Goal: Task Accomplishment & Management: Complete application form

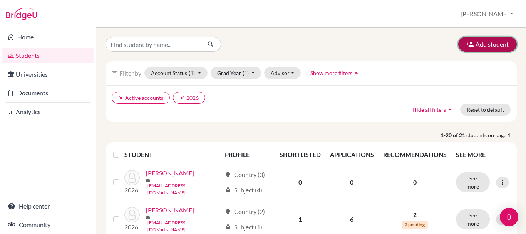
click at [495, 49] on button "Add student" at bounding box center [487, 44] width 59 height 15
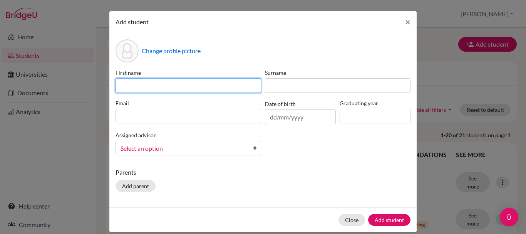
click at [188, 85] on input at bounding box center [187, 85] width 145 height 15
type input "[PERSON_NAME]"
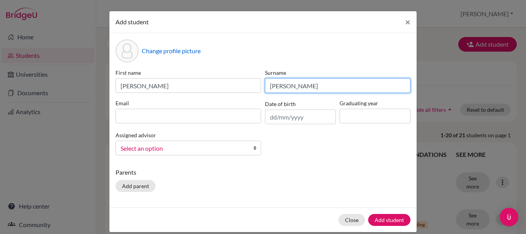
type input "[PERSON_NAME]"
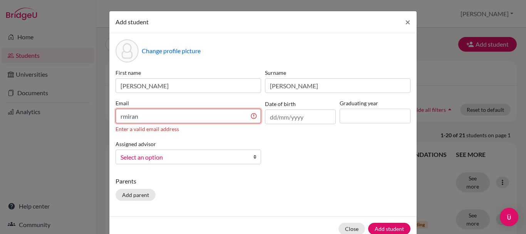
click at [176, 120] on input "rmiran" at bounding box center [187, 116] width 145 height 15
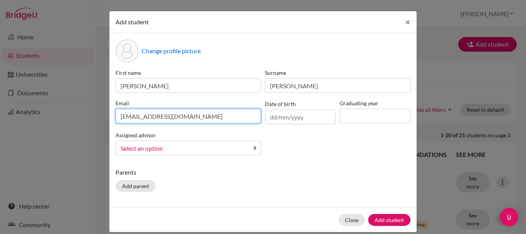
type input "[EMAIL_ADDRESS][DOMAIN_NAME]"
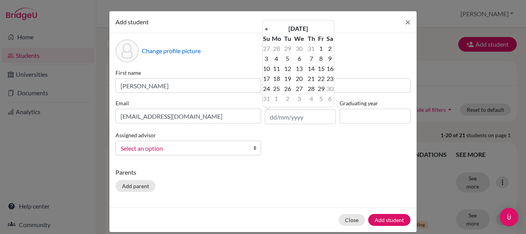
click at [308, 144] on div "First name [PERSON_NAME] [PERSON_NAME] Email [EMAIL_ADDRESS][DOMAIN_NAME] Date …" at bounding box center [263, 115] width 299 height 93
click at [294, 118] on input "text" at bounding box center [300, 116] width 71 height 15
click at [267, 28] on th "«" at bounding box center [266, 28] width 8 height 10
click at [308, 89] on td "26" at bounding box center [311, 89] width 10 height 10
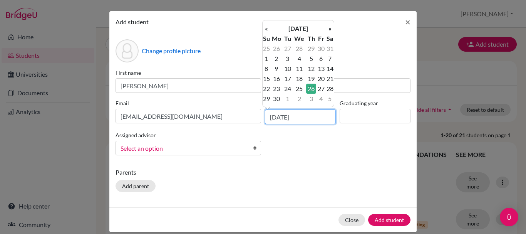
click at [305, 115] on input "[DATE]" at bounding box center [300, 116] width 71 height 15
click at [300, 21] on div "« [DATE] » Su Mo Tu We Th Fr Sa 25 26 27 28 29 30 31 1 2 3 4 5 6 7 8 9 10 11 12…" at bounding box center [298, 63] width 72 height 87
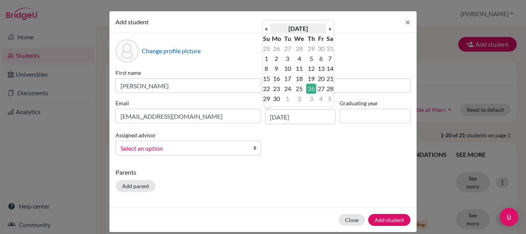
click at [298, 28] on th "[DATE]" at bounding box center [298, 28] width 56 height 10
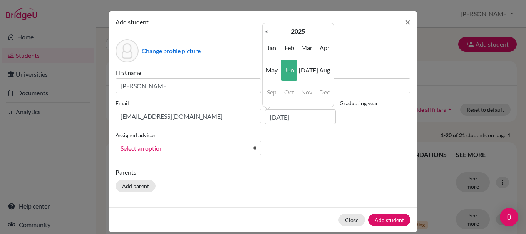
click at [298, 28] on th "2025" at bounding box center [298, 31] width 56 height 10
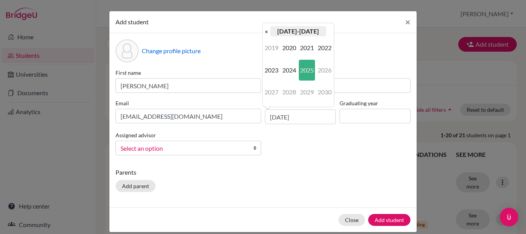
click at [298, 33] on th "[DATE]-[DATE]" at bounding box center [298, 31] width 56 height 10
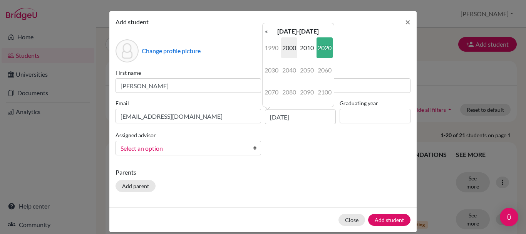
drag, startPoint x: 304, startPoint y: 50, endPoint x: 289, endPoint y: 49, distance: 14.7
click at [289, 49] on td "1990 2000 2010 2020 2030 2040 2050 2060 2070 2080 2090 2100" at bounding box center [297, 69] width 71 height 67
click at [289, 49] on span "2000" at bounding box center [289, 47] width 16 height 21
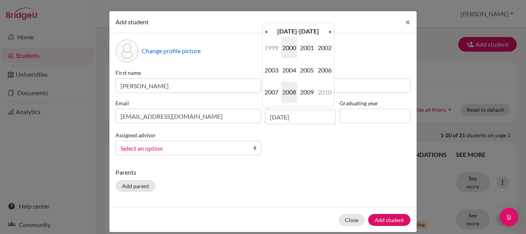
click at [286, 92] on span "2008" at bounding box center [289, 92] width 16 height 21
click at [285, 69] on span "Jun" at bounding box center [289, 70] width 16 height 21
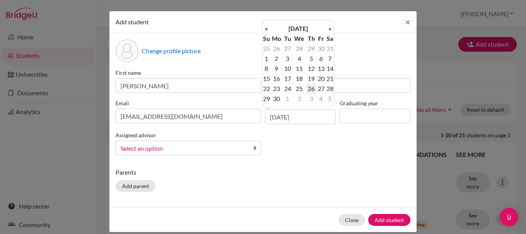
click at [310, 87] on td "26" at bounding box center [311, 89] width 10 height 10
type input "[DATE]"
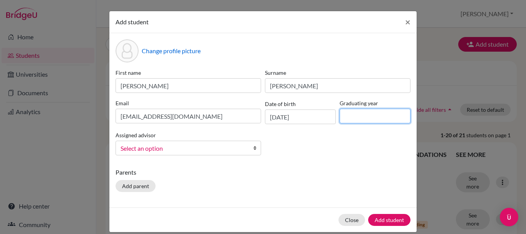
click at [358, 112] on input at bounding box center [374, 116] width 71 height 15
type input "2026"
click at [209, 151] on span "Select an option" at bounding box center [182, 148] width 125 height 10
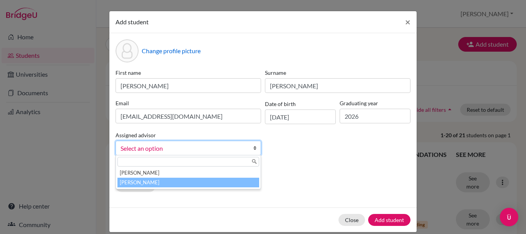
click at [212, 179] on li "[PERSON_NAME]" at bounding box center [188, 182] width 142 height 10
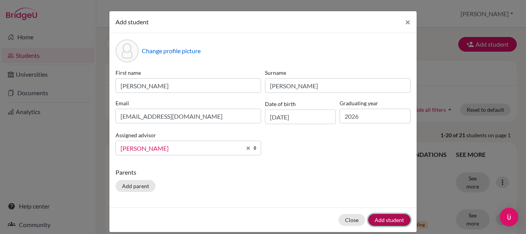
click at [376, 216] on button "Add student" at bounding box center [389, 220] width 42 height 12
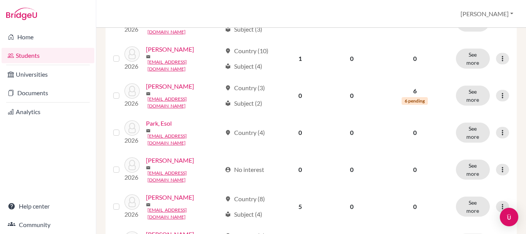
scroll to position [654, 0]
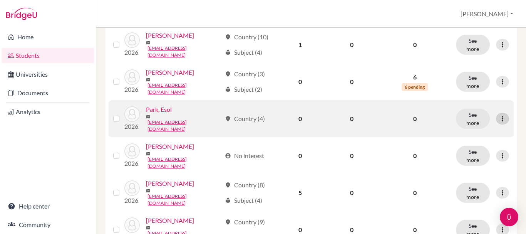
click at [498, 113] on div at bounding box center [502, 119] width 13 height 12
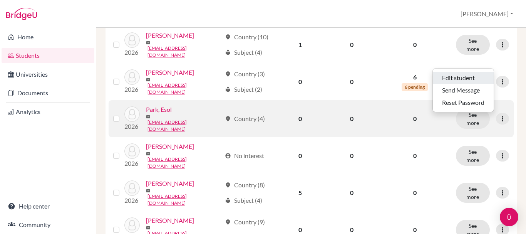
click at [469, 77] on button "Edit student" at bounding box center [463, 78] width 61 height 12
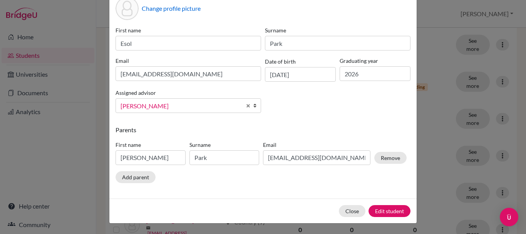
scroll to position [43, 0]
click at [353, 211] on button "Close" at bounding box center [352, 210] width 27 height 12
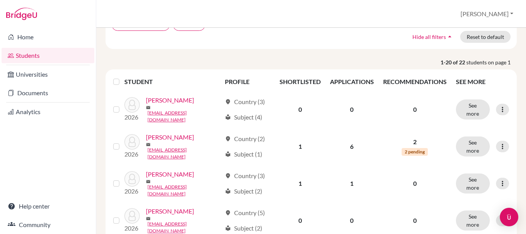
scroll to position [115, 0]
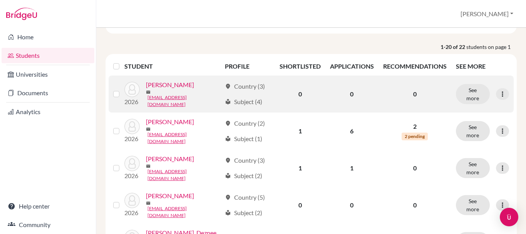
click at [182, 87] on link "[PERSON_NAME]" at bounding box center [170, 84] width 48 height 9
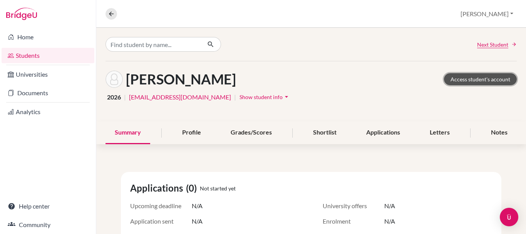
click at [486, 78] on link "Access student's account" at bounding box center [480, 79] width 73 height 12
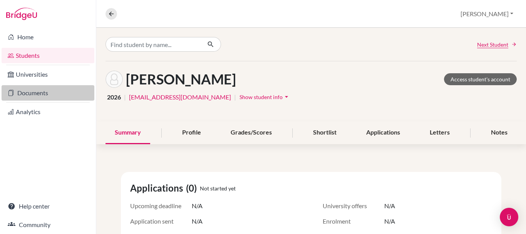
click at [41, 91] on link "Documents" at bounding box center [48, 92] width 93 height 15
